Goal: Task Accomplishment & Management: Use online tool/utility

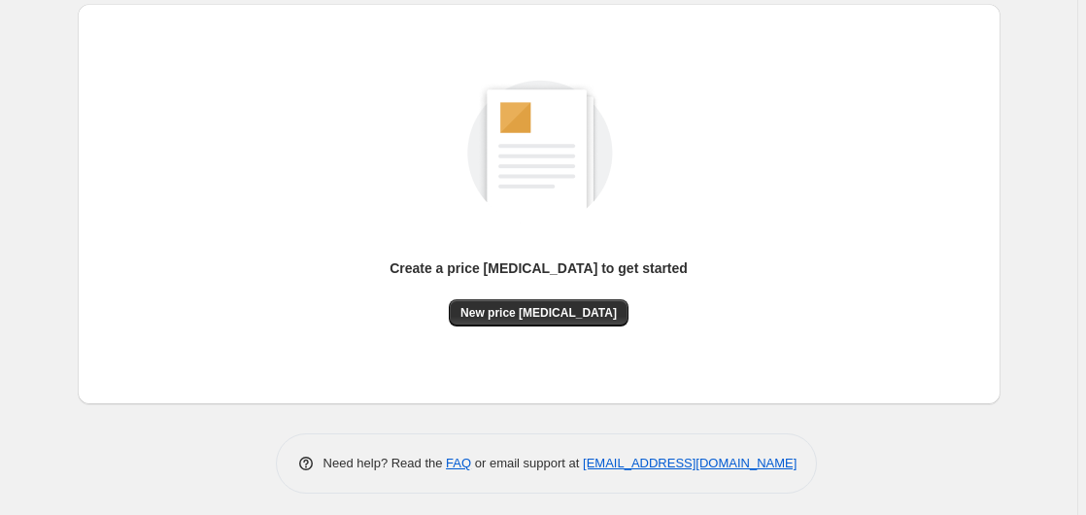
scroll to position [213, 0]
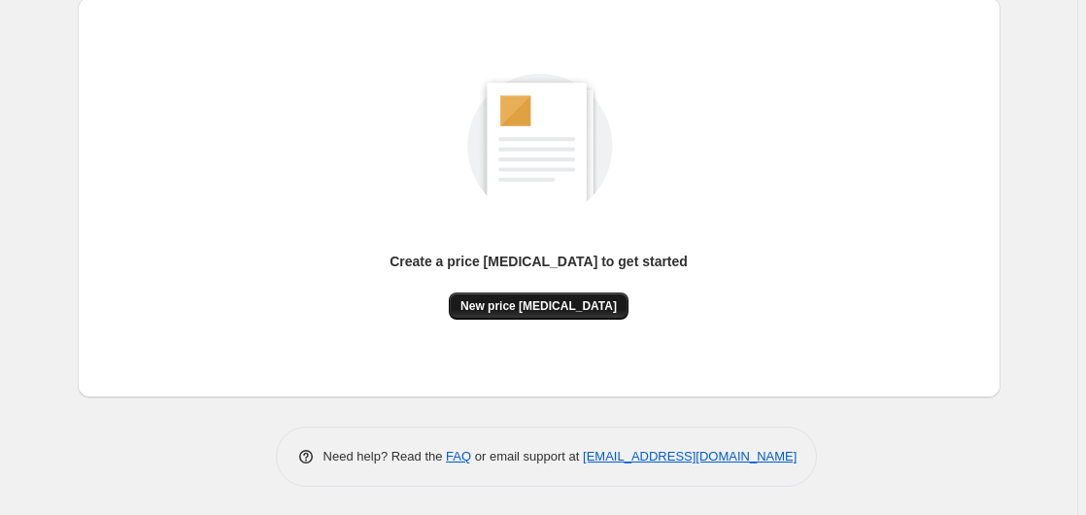
click at [520, 304] on span "New price [MEDICAL_DATA]" at bounding box center [538, 306] width 156 height 16
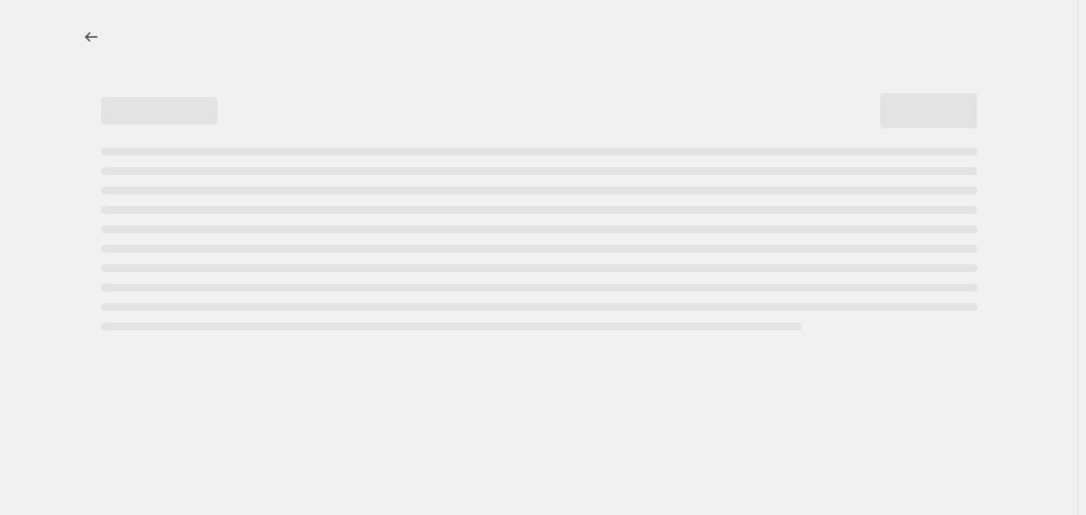
select select "percentage"
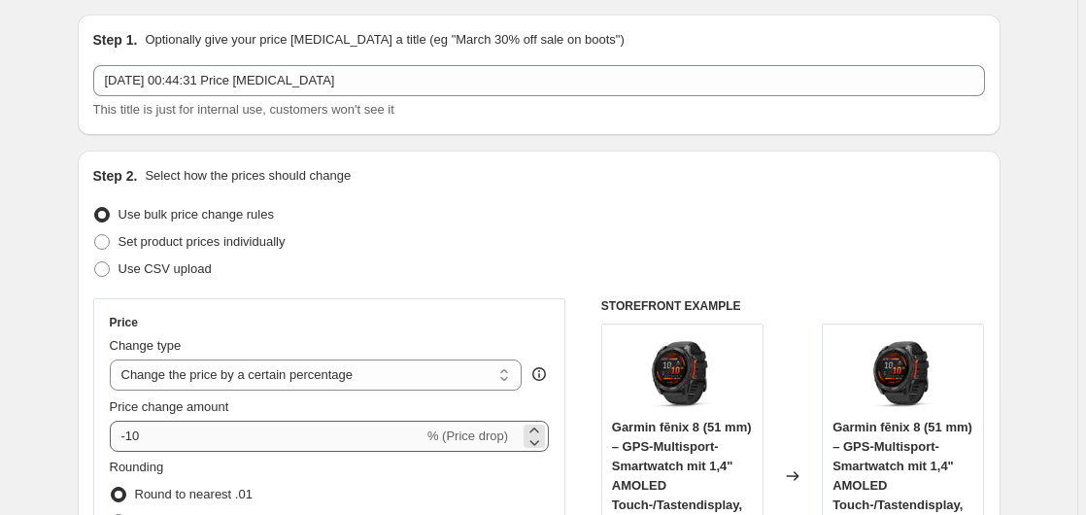
scroll to position [297, 0]
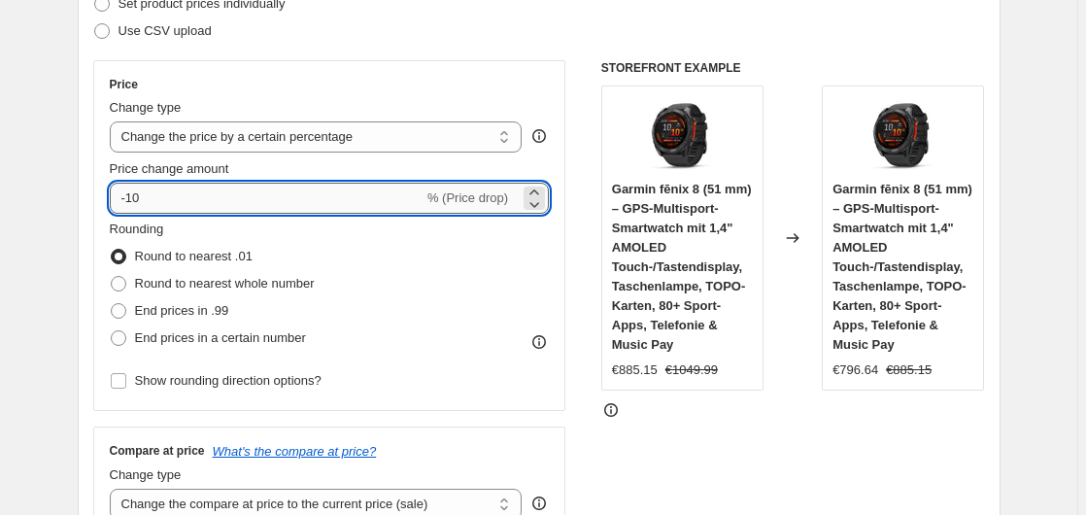
click at [239, 199] on input "-10" at bounding box center [267, 198] width 314 height 31
type input "-1"
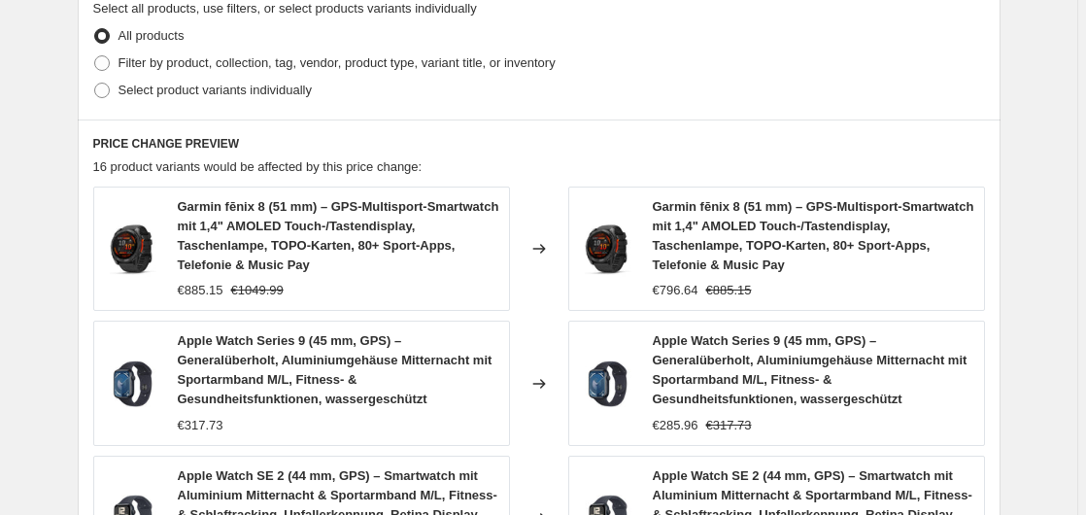
scroll to position [1585, 0]
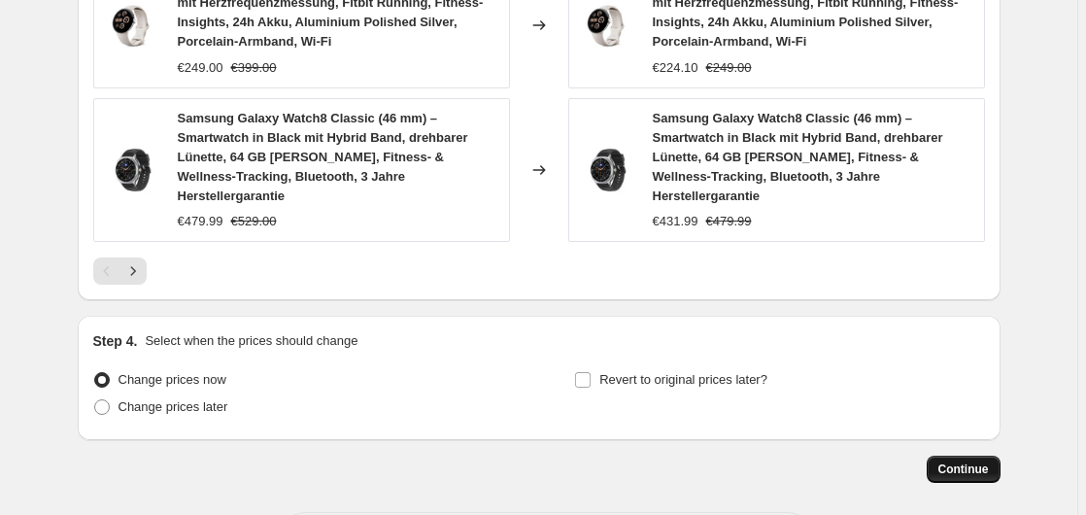
type input "-35"
click at [994, 463] on button "Continue" at bounding box center [964, 469] width 74 height 27
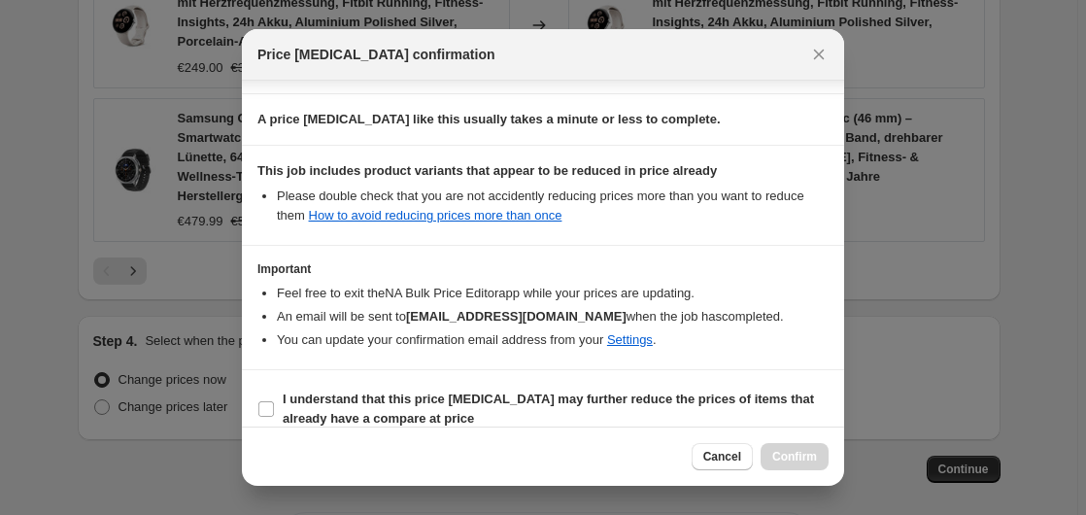
scroll to position [307, 0]
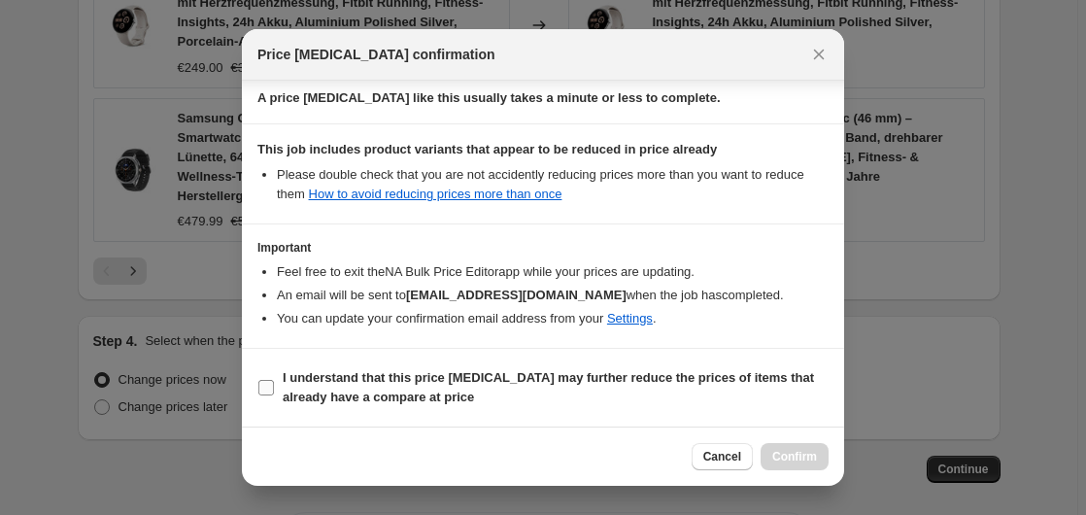
drag, startPoint x: 304, startPoint y: 378, endPoint x: 343, endPoint y: 378, distance: 38.9
click at [308, 378] on b "I understand that this price [MEDICAL_DATA] may further reduce the prices of it…" at bounding box center [548, 387] width 531 height 34
click at [274, 380] on input "I understand that this price [MEDICAL_DATA] may further reduce the prices of it…" at bounding box center [266, 388] width 16 height 16
checkbox input "true"
drag, startPoint x: 789, startPoint y: 452, endPoint x: 749, endPoint y: 431, distance: 44.8
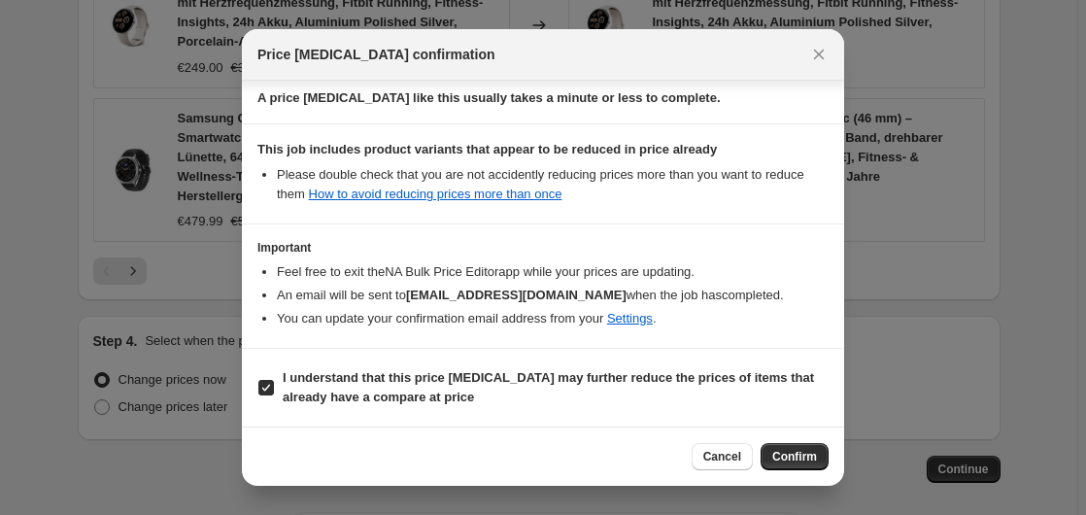
click at [788, 452] on span "Confirm" at bounding box center [794, 457] width 45 height 16
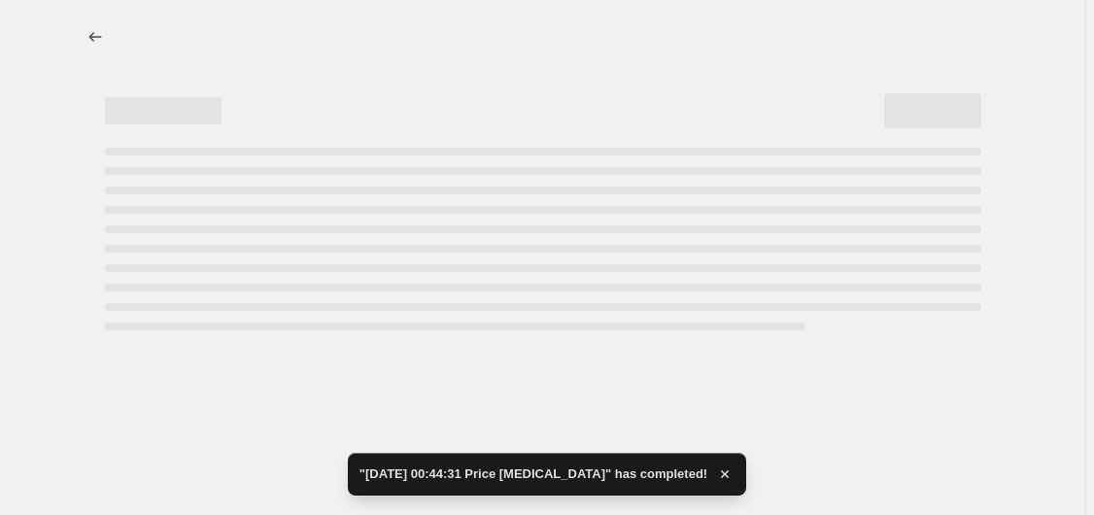
select select "percentage"
